Goal: Information Seeking & Learning: Learn about a topic

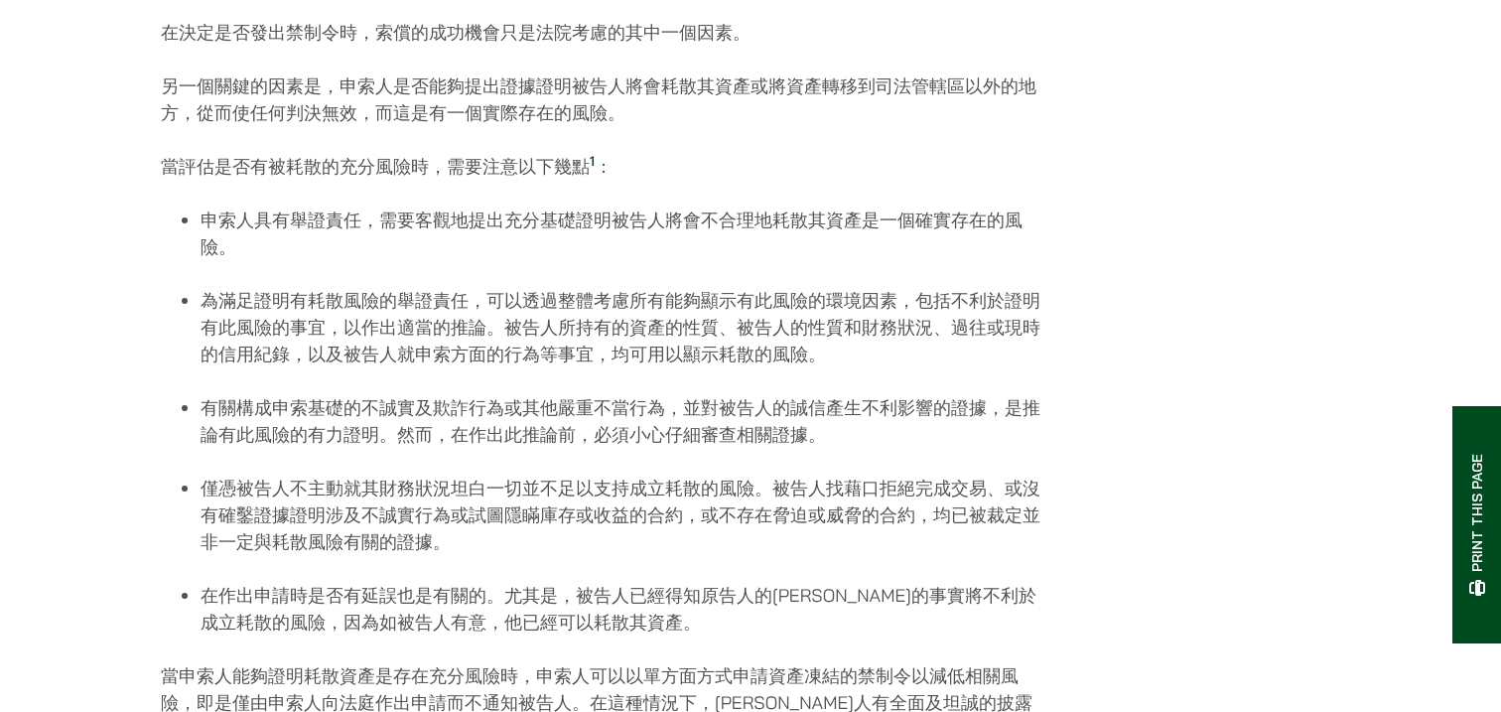
scroll to position [1549, 0]
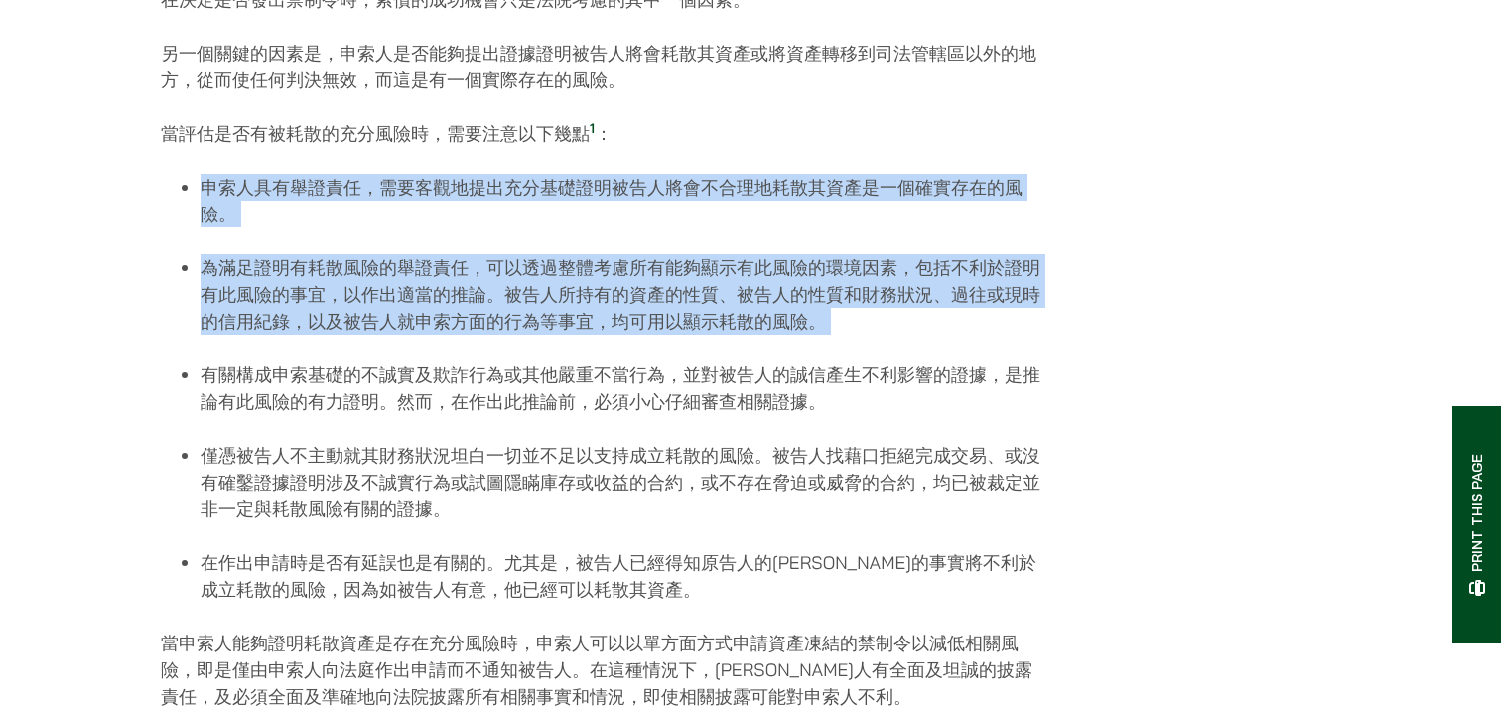
drag, startPoint x: 0, startPoint y: 0, endPoint x: 848, endPoint y: 373, distance: 926.4
click at [848, 373] on div "[DATE] 以下是常見的情況： 您受到損失，並正準備追討賠償。 可是，您仍然會擔心被告人可能會在您獲得判決之前轉移其資產，或者即使成功獲得判決，被告人也可能…" at bounding box center [603, 23] width 885 height 2560
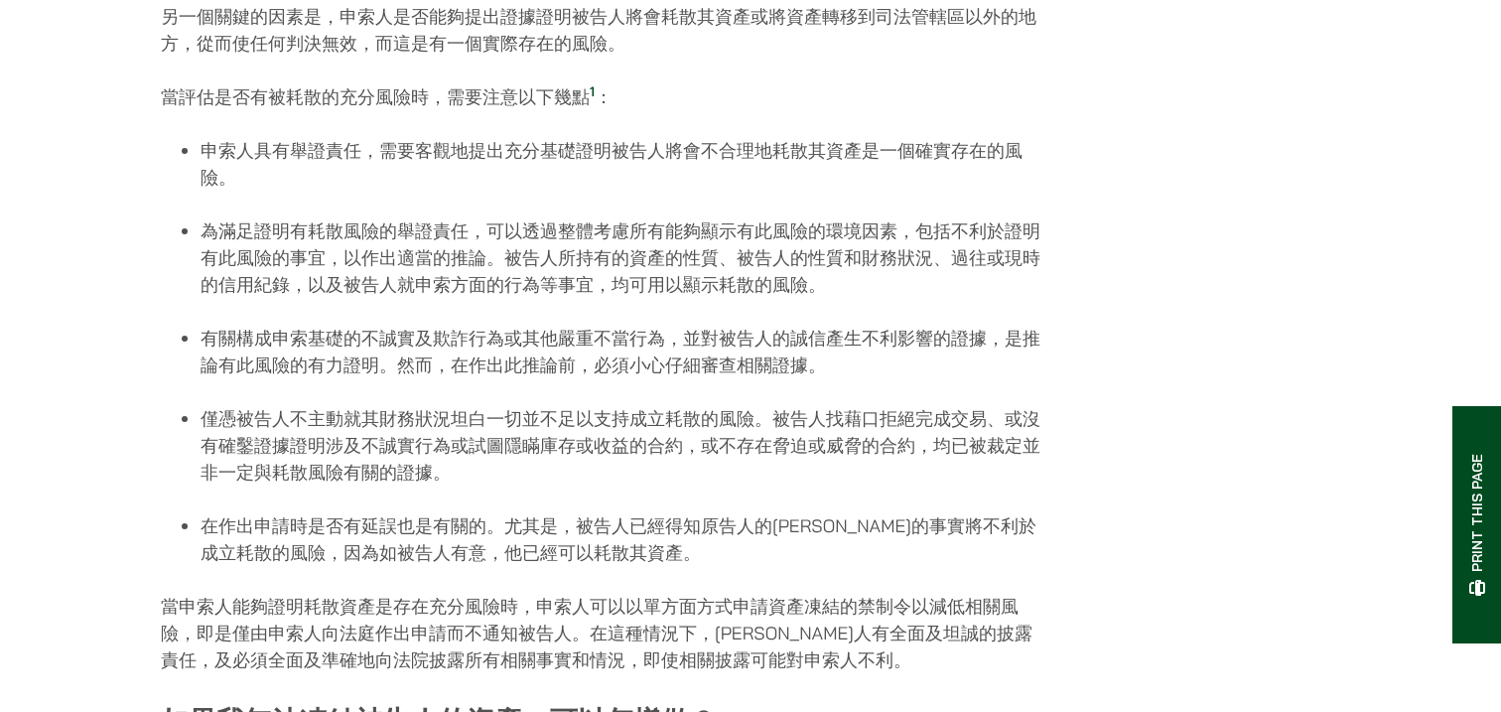
scroll to position [1611, 0]
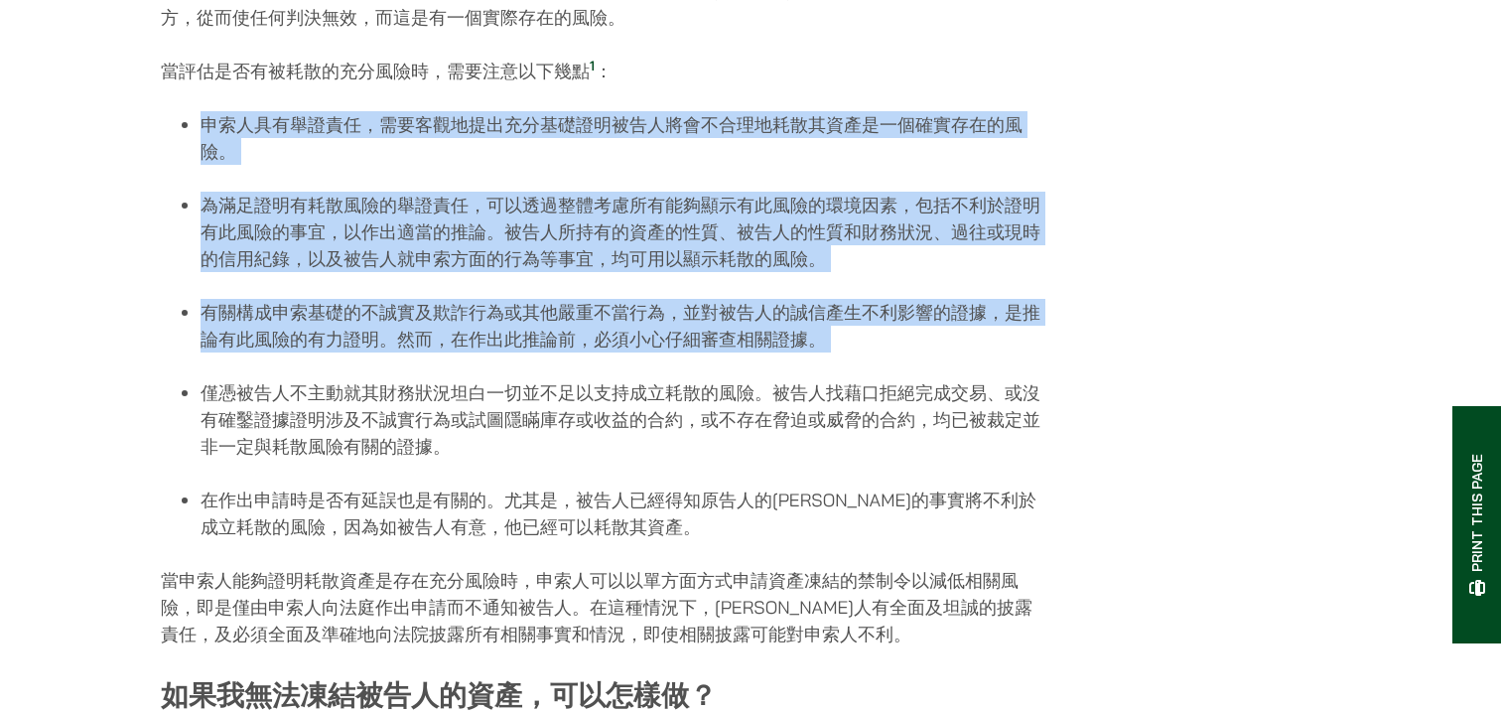
drag, startPoint x: 848, startPoint y: 373, endPoint x: 845, endPoint y: 78, distance: 294.9
click at [845, 78] on p "當評估是否有被耗散的充分風險時，需要注意以下幾點 1 ：" at bounding box center [603, 71] width 885 height 27
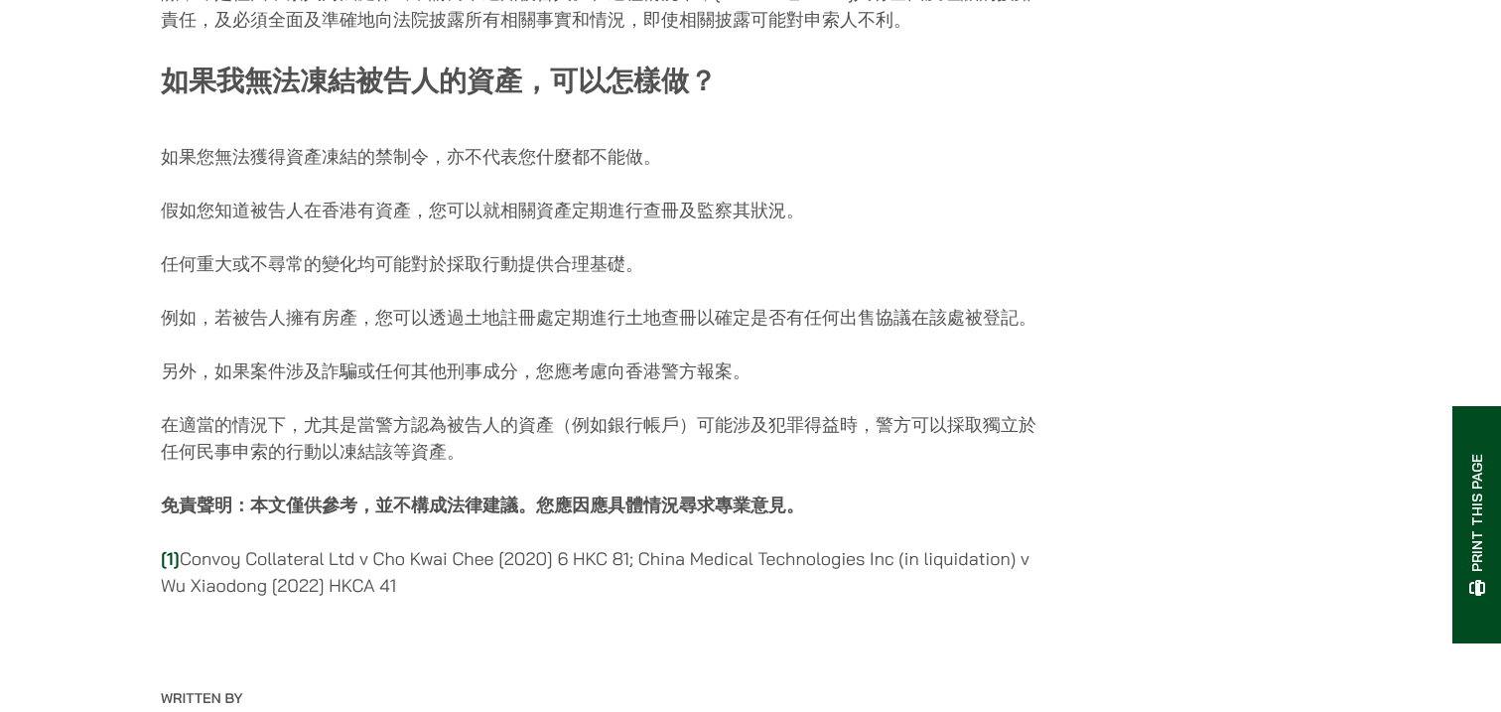
scroll to position [2228, 0]
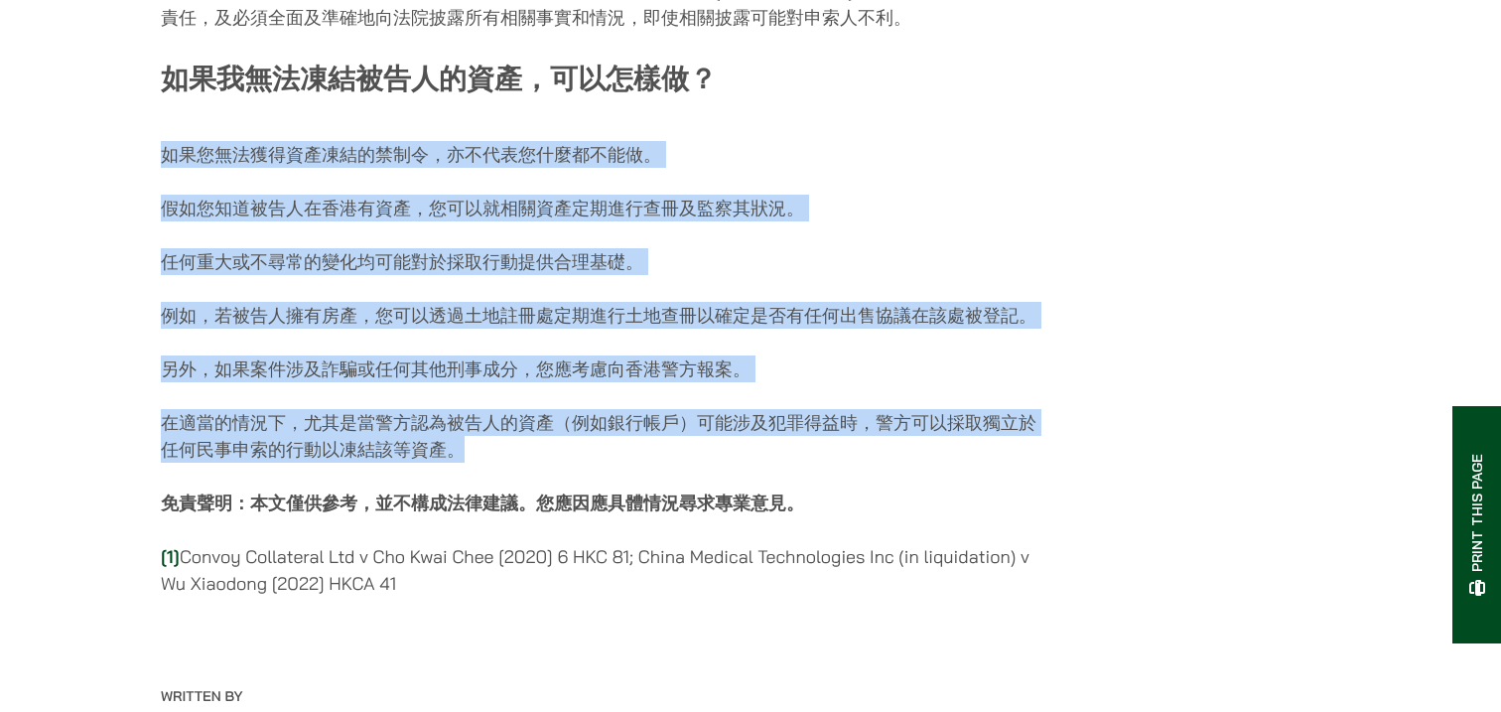
drag, startPoint x: 756, startPoint y: 105, endPoint x: 750, endPoint y: 464, distance: 358.5
click at [750, 463] on p "在適當的情況下，尤其是當警方認為被告人的資產（例如銀行帳戶）可能涉及犯罪得益時，警方可以採取獨立於任何民事申索的行動以凍結該等資產。" at bounding box center [603, 436] width 885 height 54
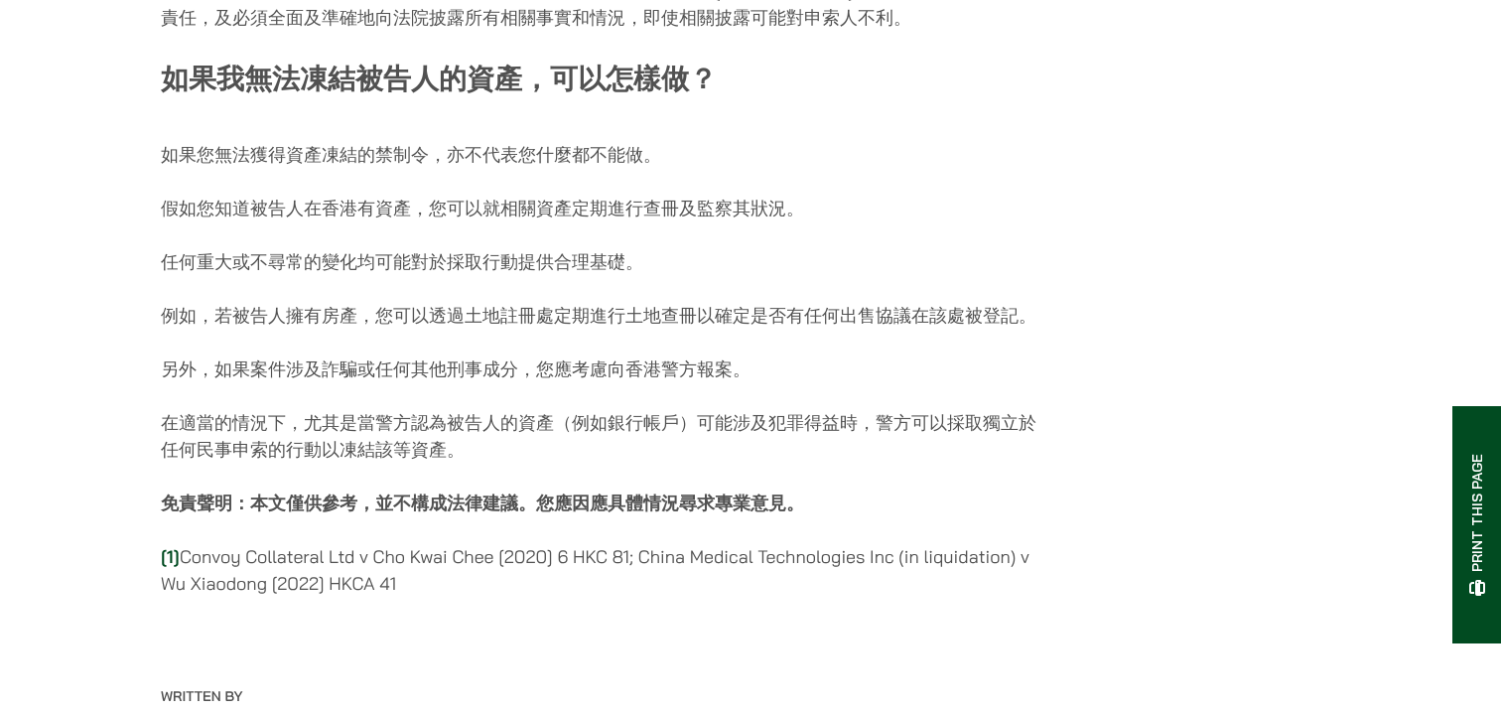
scroll to position [2168, 0]
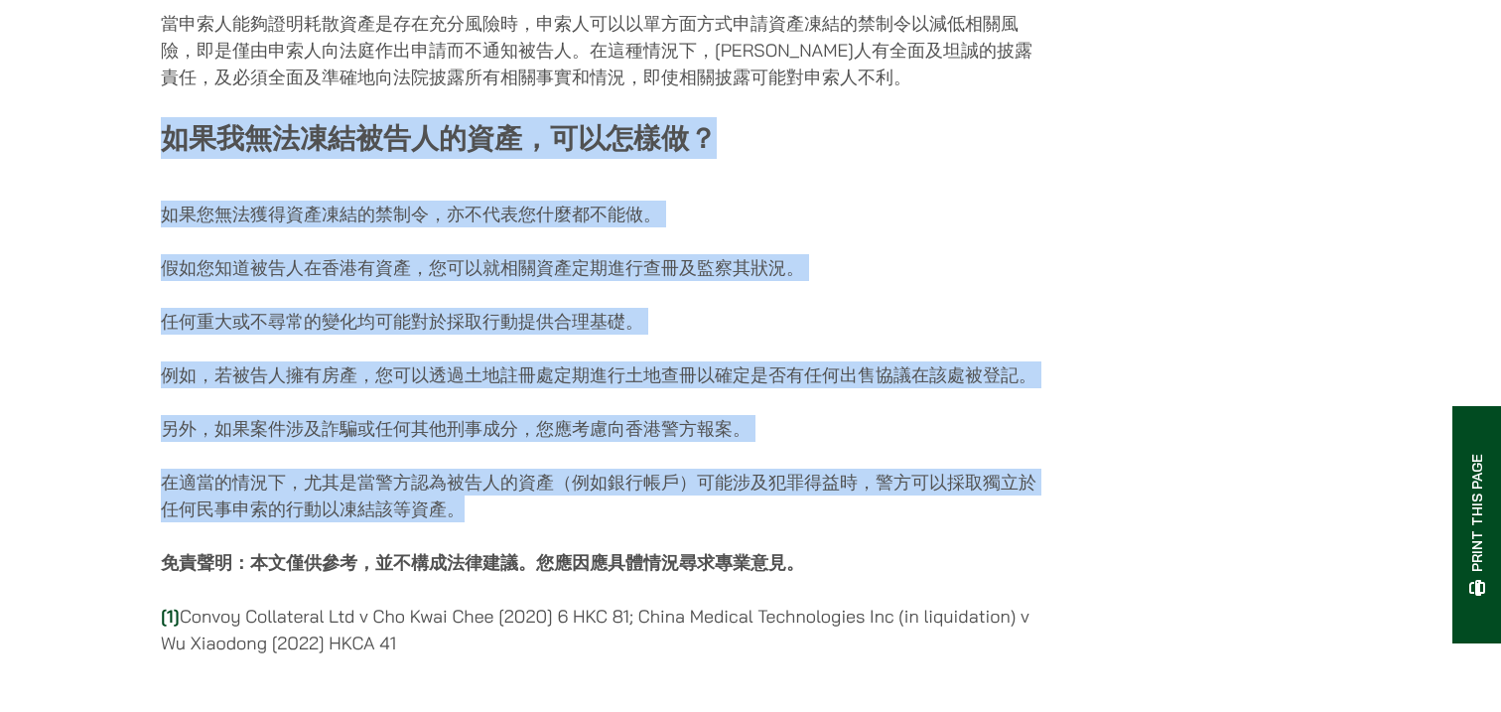
drag, startPoint x: 819, startPoint y: 123, endPoint x: 797, endPoint y: 535, distance: 412.6
click at [797, 522] on p "在適當的情況下，尤其是當警方認為被告人的資產（例如銀行帳戶）可能涉及犯罪得益時，警方可以採取獨立於任何民事申索的行動以凍結該等資產。" at bounding box center [603, 496] width 885 height 54
drag, startPoint x: 791, startPoint y: 542, endPoint x: 834, endPoint y: 114, distance: 430.0
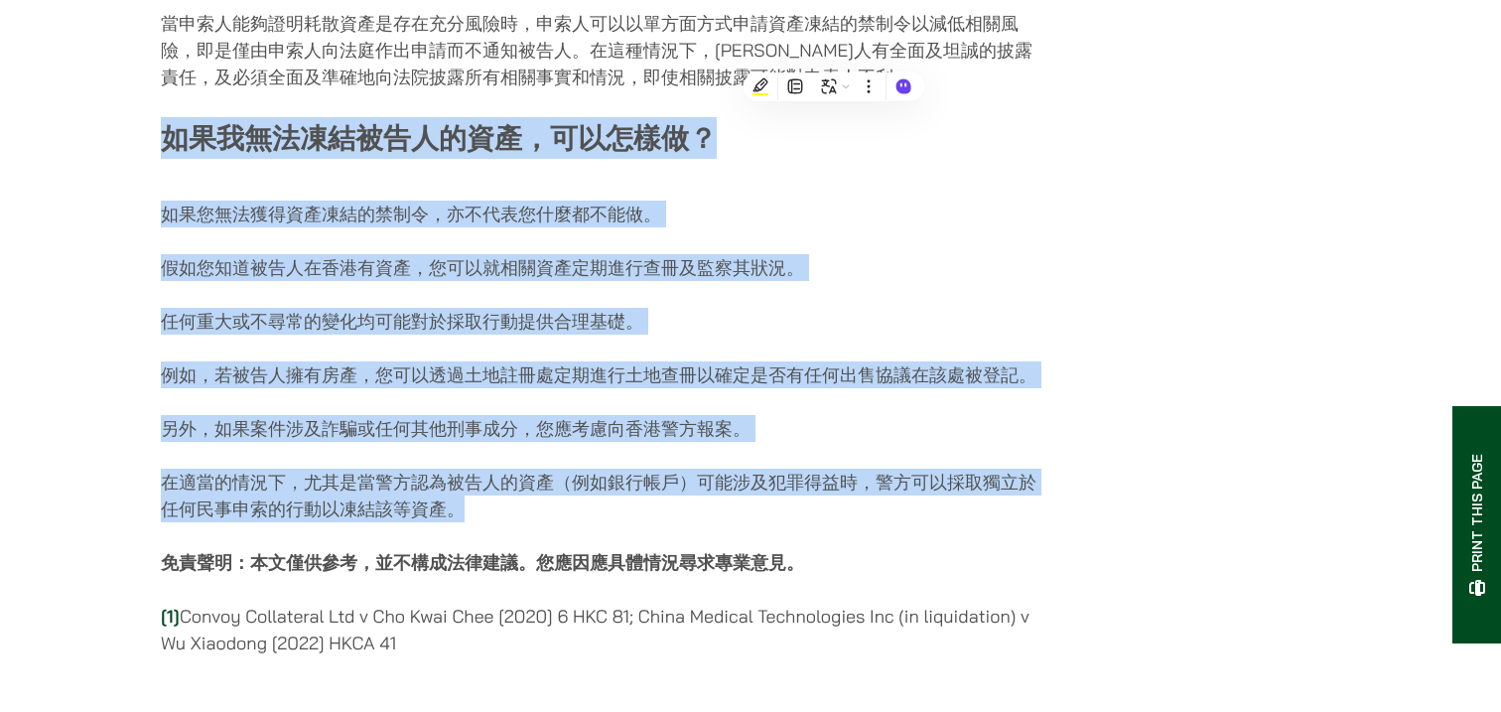
drag, startPoint x: 810, startPoint y: 109, endPoint x: 810, endPoint y: 536, distance: 426.9
click at [810, 522] on p "在適當的情況下，尤其是當警方認為被告人的資產（例如銀行帳戶）可能涉及犯罪得益時，警方可以採取獨立於任何民事申索的行動以凍結該等資產。" at bounding box center [603, 496] width 885 height 54
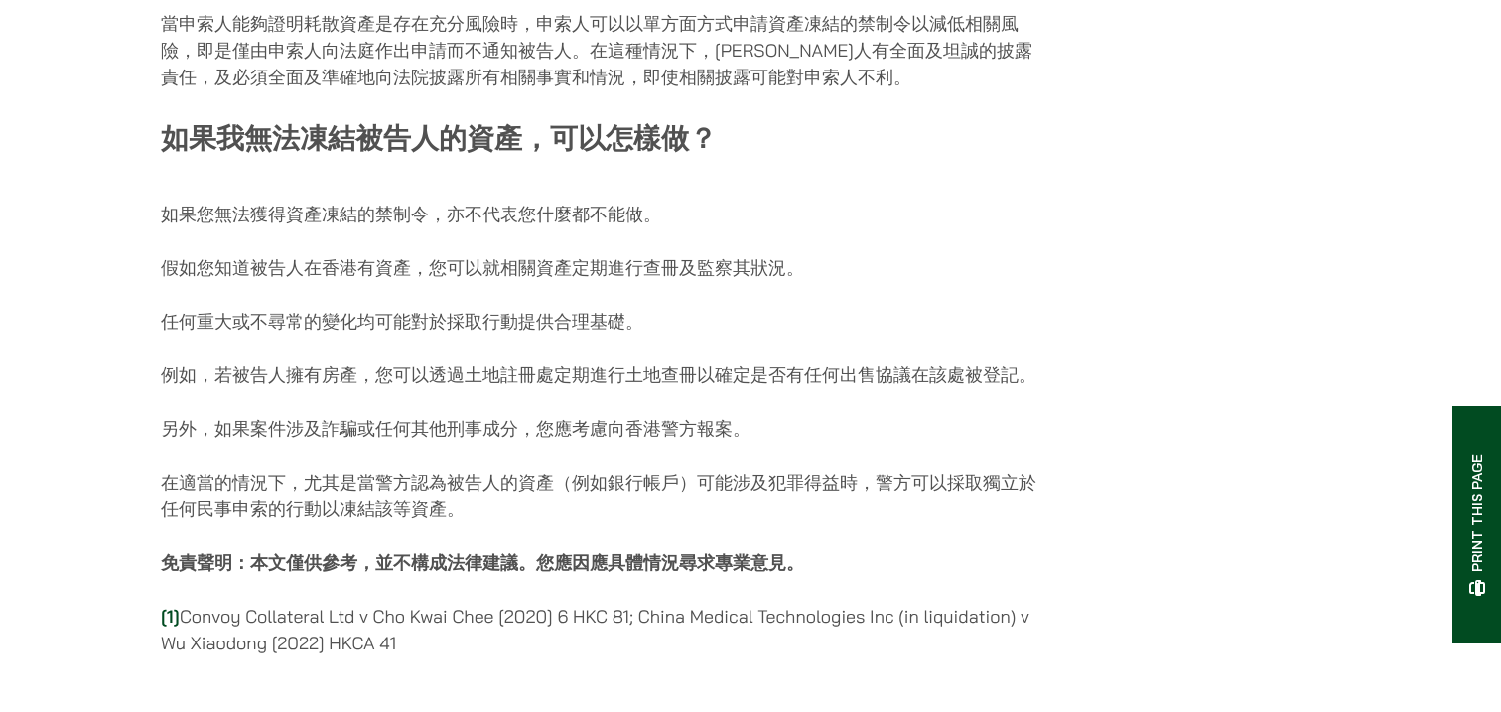
scroll to position [2224, 0]
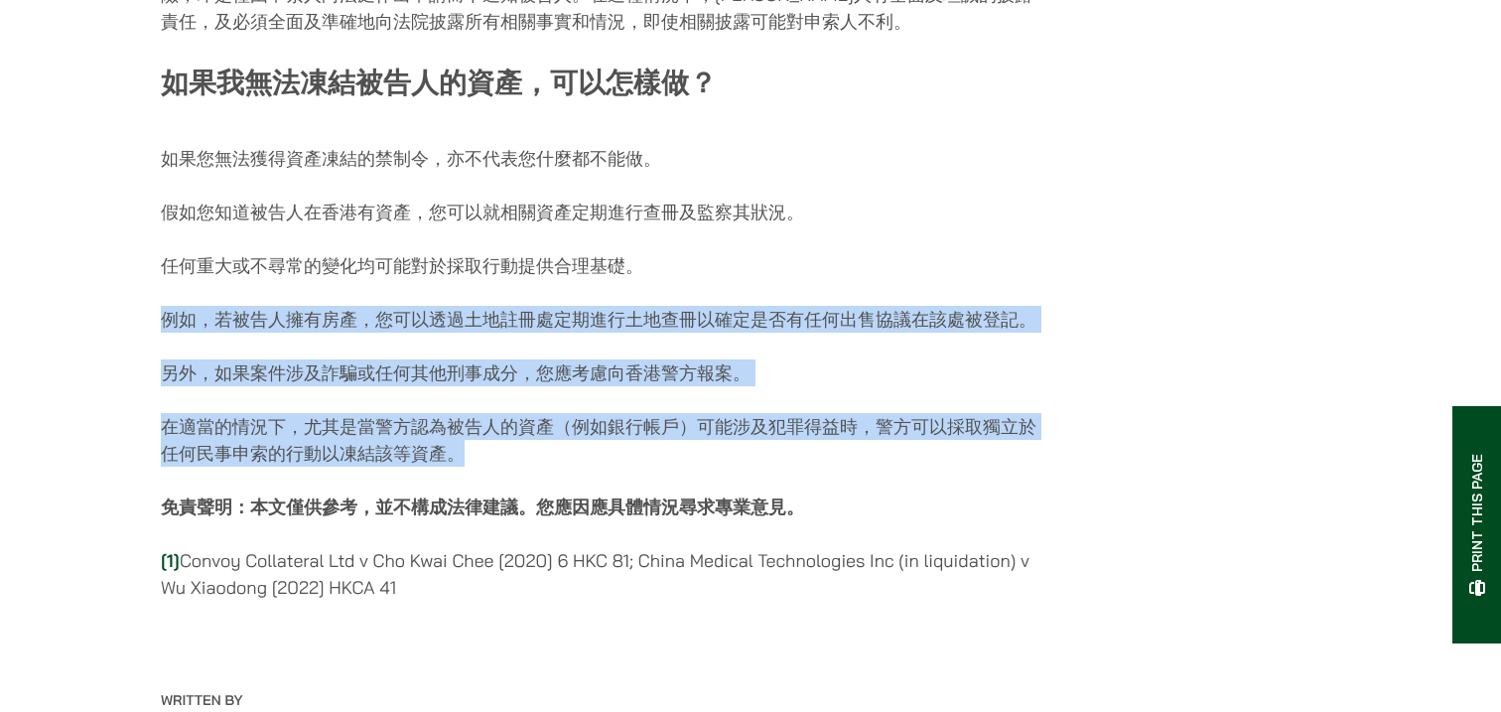
drag, startPoint x: 810, startPoint y: 489, endPoint x: 791, endPoint y: 290, distance: 200.5
click at [791, 279] on p "任何重大或不尋常的變化均可能對於採取行動提供合理基礎。" at bounding box center [603, 265] width 885 height 27
drag, startPoint x: 791, startPoint y: 290, endPoint x: 782, endPoint y: 472, distance: 181.9
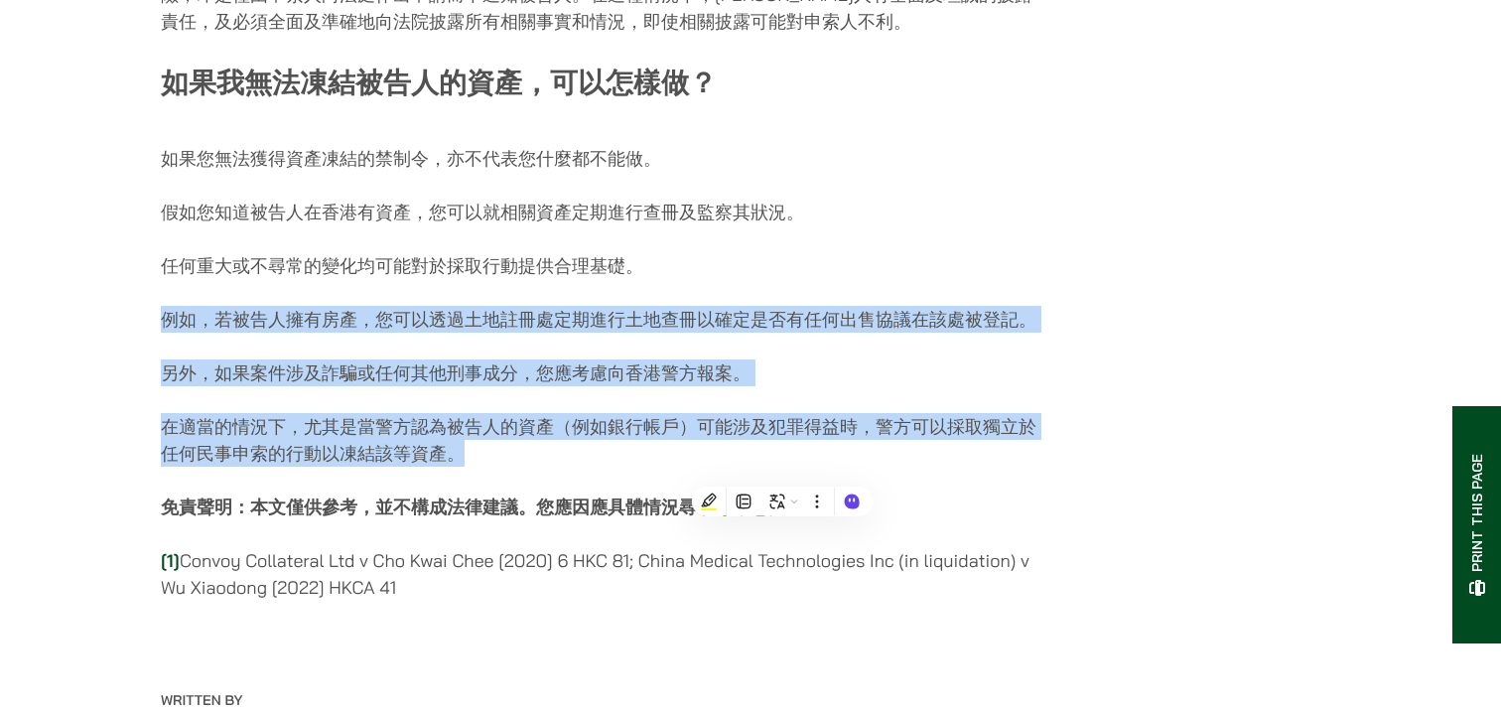
click at [782, 467] on p "在適當的情況下，尤其是當警方認為被告人的資產（例如銀行帳戶）可能涉及犯罪得益時，警方可以採取獨立於任何民事申索的行動以凍結該等資產。" at bounding box center [603, 440] width 885 height 54
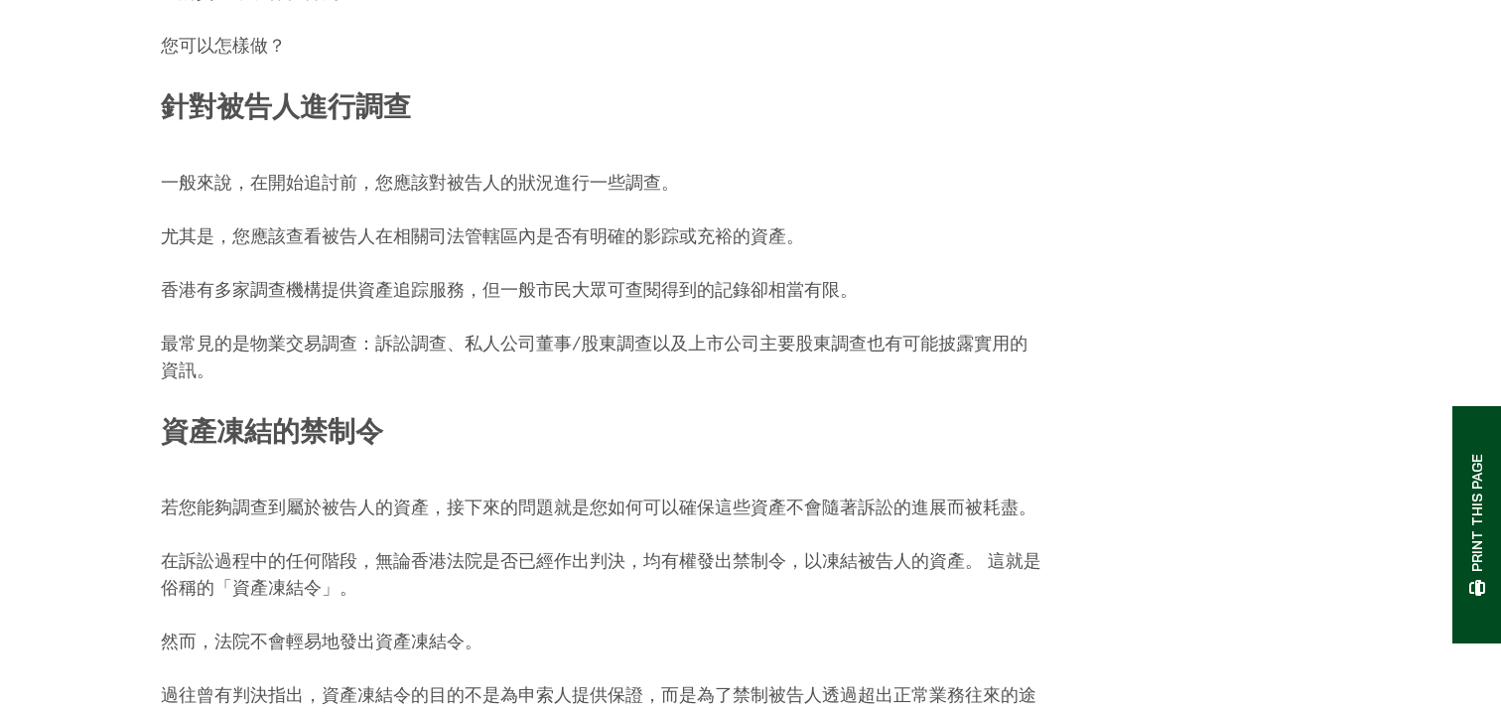
scroll to position [820, 0]
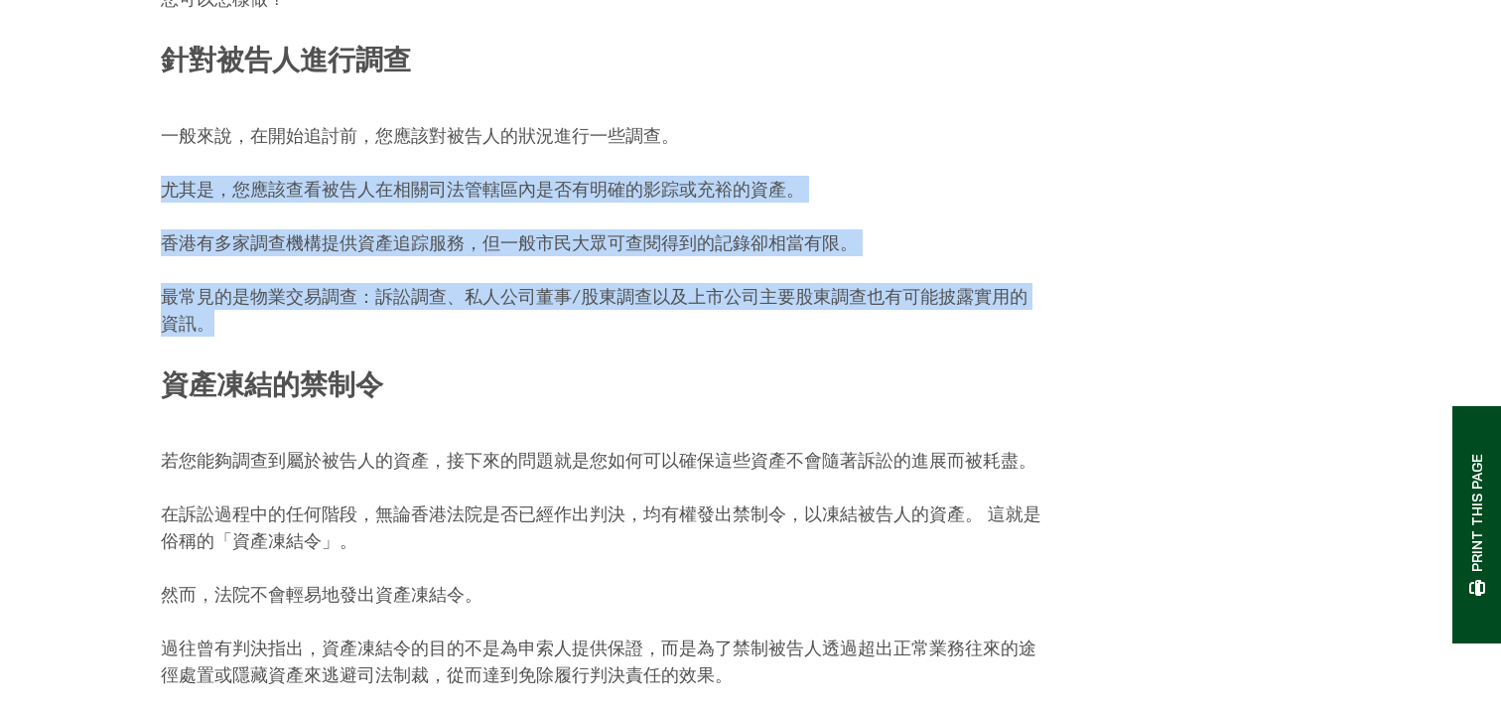
drag, startPoint x: 791, startPoint y: 357, endPoint x: 793, endPoint y: 188, distance: 169.8
drag, startPoint x: 787, startPoint y: 154, endPoint x: 789, endPoint y: 364, distance: 210.5
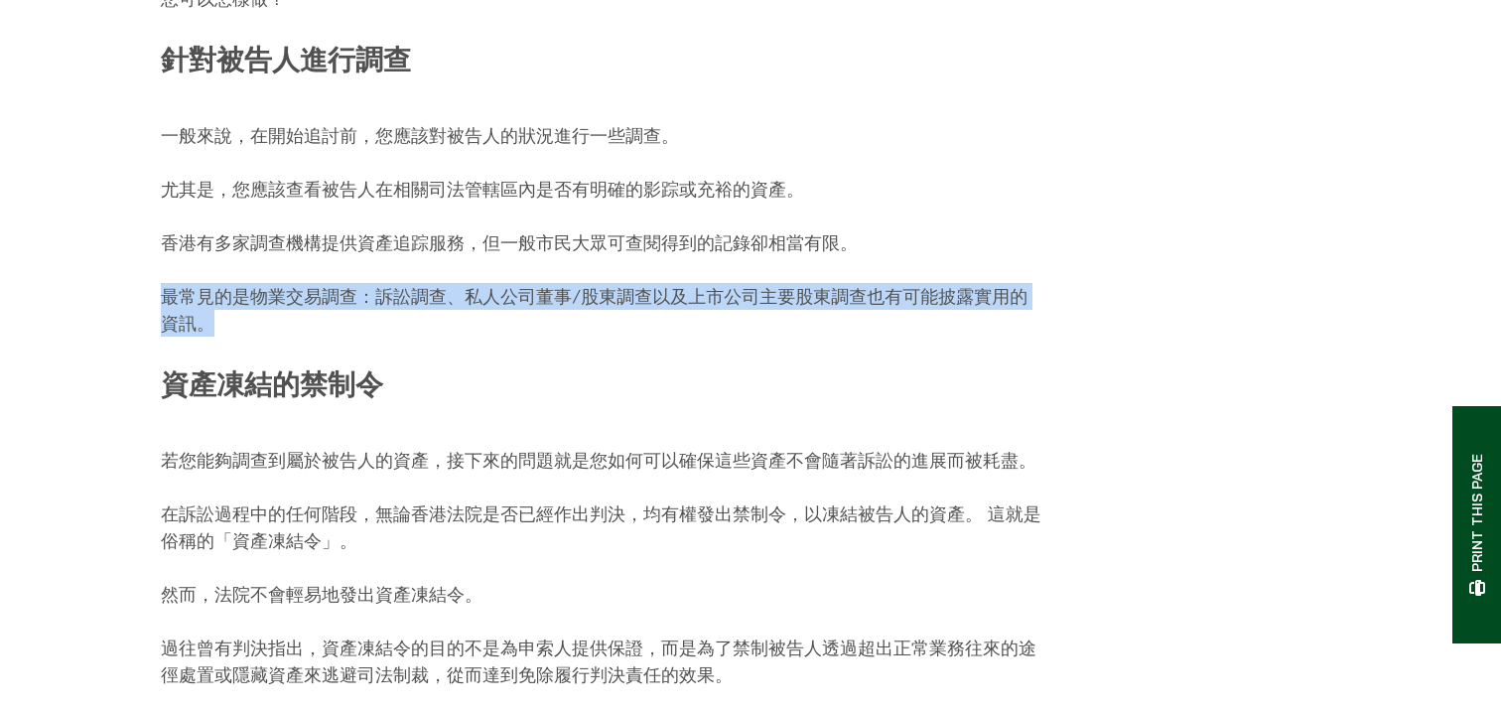
drag, startPoint x: 789, startPoint y: 364, endPoint x: 788, endPoint y: 281, distance: 83.4
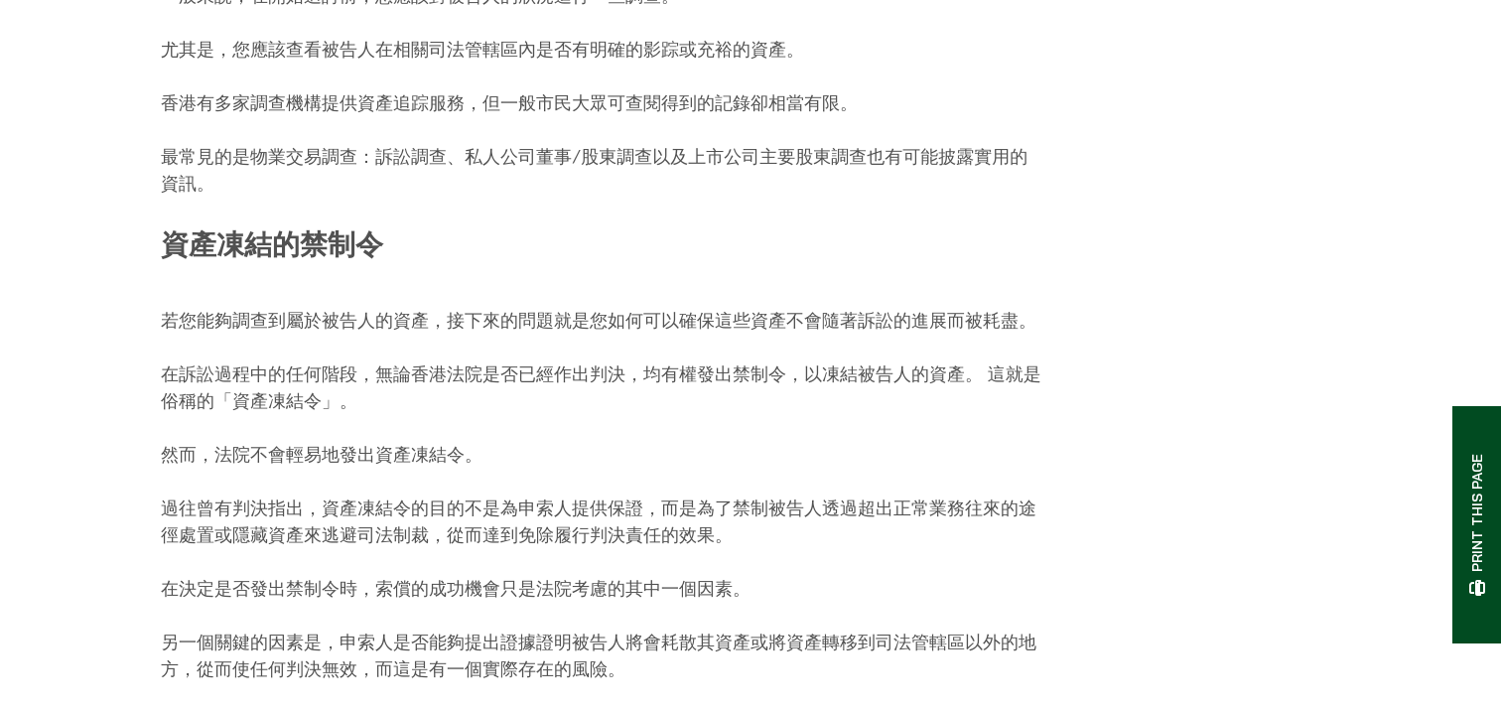
scroll to position [994, 0]
